Goal: Use online tool/utility: Utilize a website feature to perform a specific function

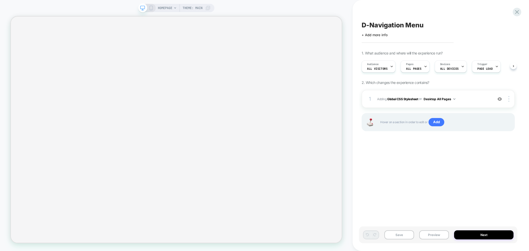
scroll to position [0, 0]
click at [372, 238] on button "Preview" at bounding box center [434, 234] width 30 height 9
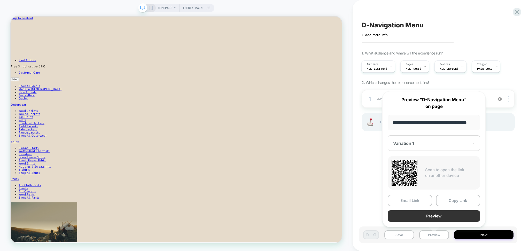
scroll to position [0, 0]
click at [372, 214] on button "Preview" at bounding box center [433, 216] width 92 height 12
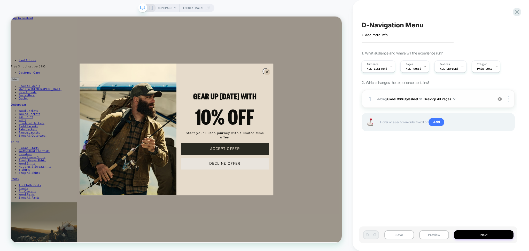
click at [372, 101] on span "Adding Global CSS Stylesheet on Desktop All Pages" at bounding box center [433, 99] width 113 height 6
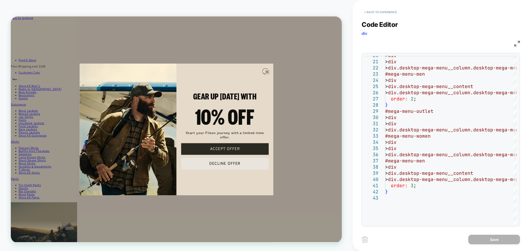
click at [372, 13] on button "< Back to experience" at bounding box center [380, 12] width 38 height 8
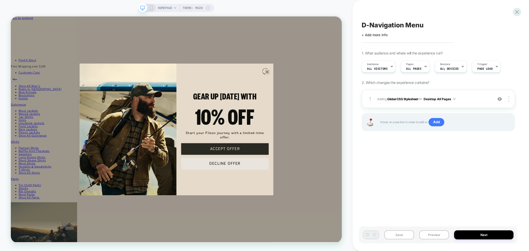
scroll to position [0, 0]
click at [372, 237] on button "Preview" at bounding box center [434, 234] width 30 height 9
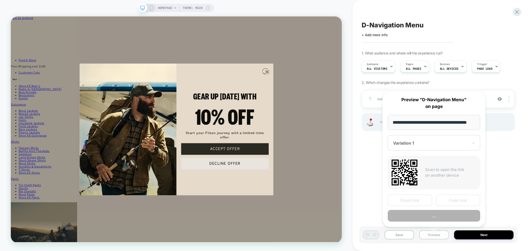
scroll to position [0, 7]
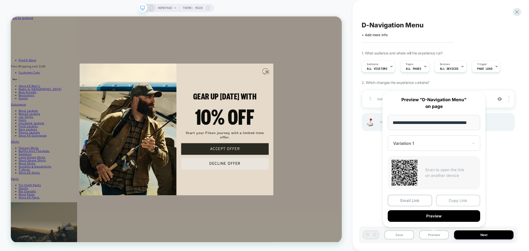
click at [372, 201] on button "Copy Link" at bounding box center [458, 201] width 44 height 12
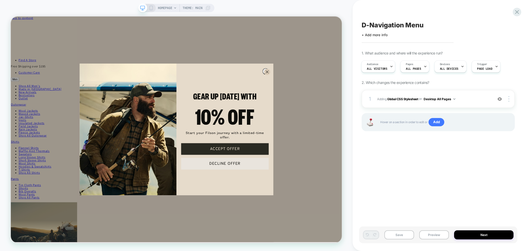
click at [372, 26] on span "D-Navigation Menu" at bounding box center [392, 25] width 62 height 8
click at [372, 26] on textarea "**********" at bounding box center [401, 25] width 80 height 8
click at [372, 236] on button "Preview" at bounding box center [434, 234] width 30 height 9
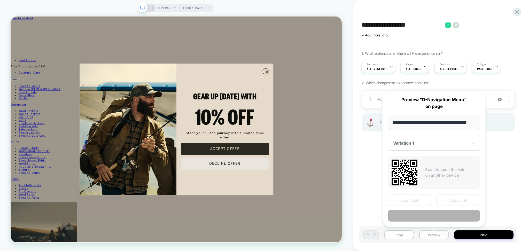
scroll to position [0, 7]
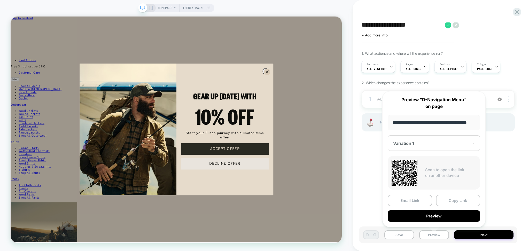
click at [372, 198] on button "Copy Link" at bounding box center [458, 201] width 44 height 12
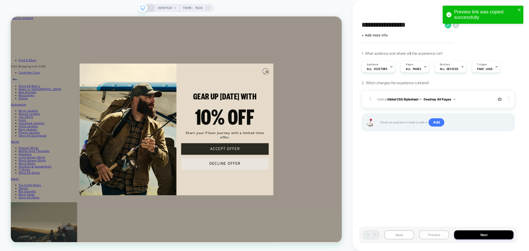
click at [372, 237] on button "Preview" at bounding box center [434, 234] width 30 height 9
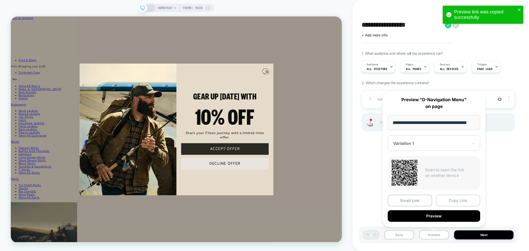
click at [372, 200] on button "Copy Link" at bounding box center [458, 201] width 44 height 12
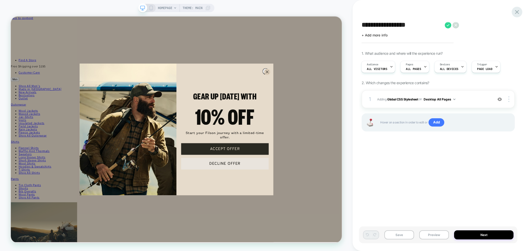
click at [372, 12] on icon at bounding box center [516, 12] width 7 height 7
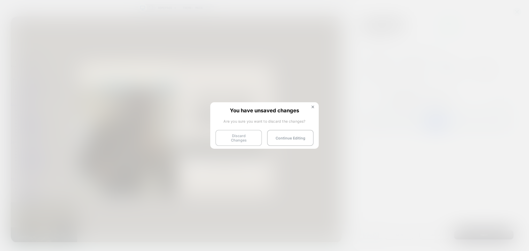
click at [239, 140] on button "Discard Changes" at bounding box center [238, 138] width 46 height 16
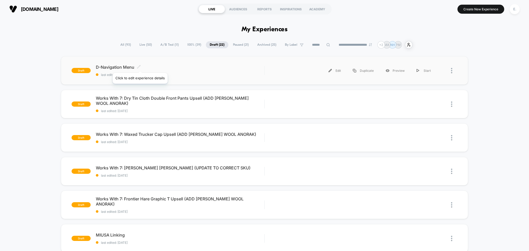
click at [138, 66] on icon at bounding box center [139, 67] width 4 height 4
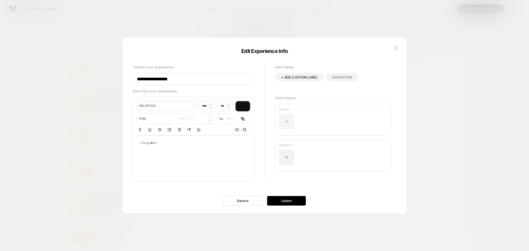
click at [283, 124] on div at bounding box center [285, 121] width 15 height 15
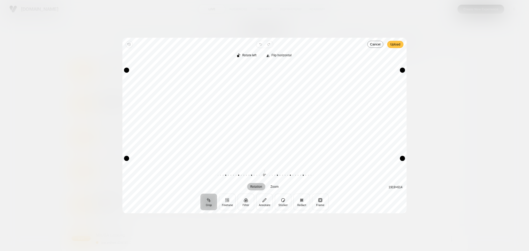
click at [372, 42] on span "Upload" at bounding box center [395, 44] width 10 height 6
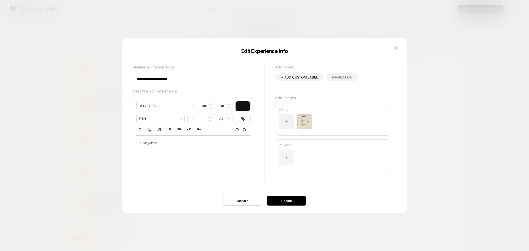
click at [282, 161] on div at bounding box center [285, 156] width 15 height 15
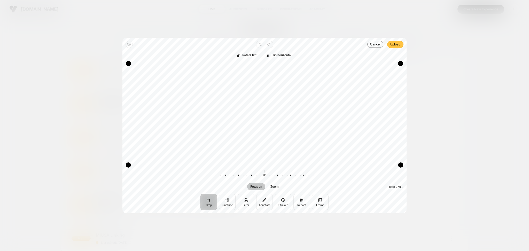
click at [372, 43] on span "Upload" at bounding box center [395, 44] width 10 height 6
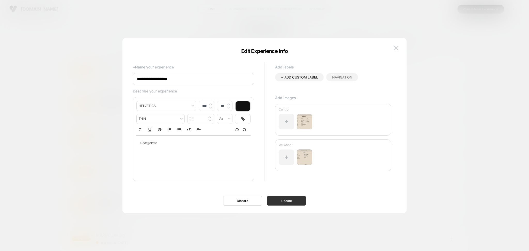
click at [292, 205] on button "Update" at bounding box center [286, 201] width 39 height 10
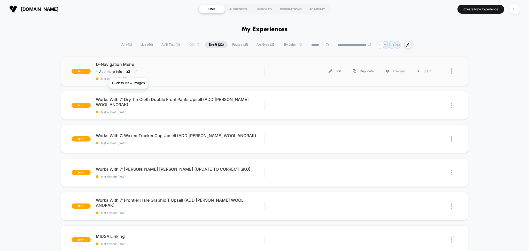
click at [128, 71] on icon at bounding box center [128, 72] width 4 height 4
